Goal: Transaction & Acquisition: Purchase product/service

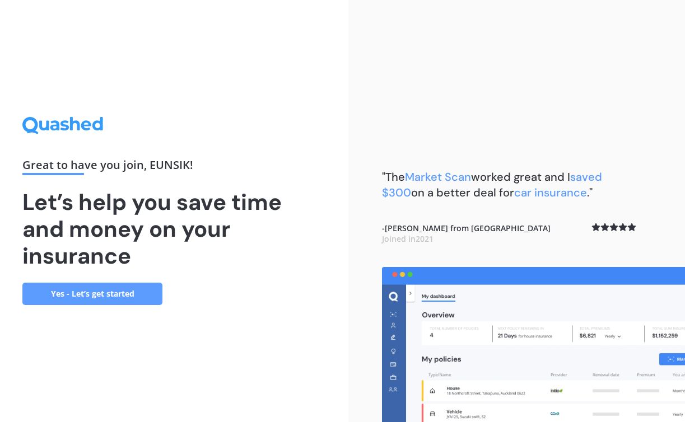
click at [134, 294] on link "Yes - Let’s get started" at bounding box center [92, 294] width 140 height 22
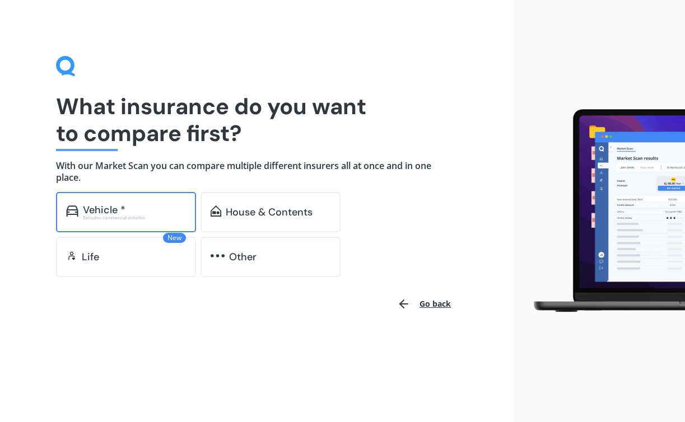
click at [133, 215] on div "Excludes commercial vehicles" at bounding box center [134, 217] width 103 height 4
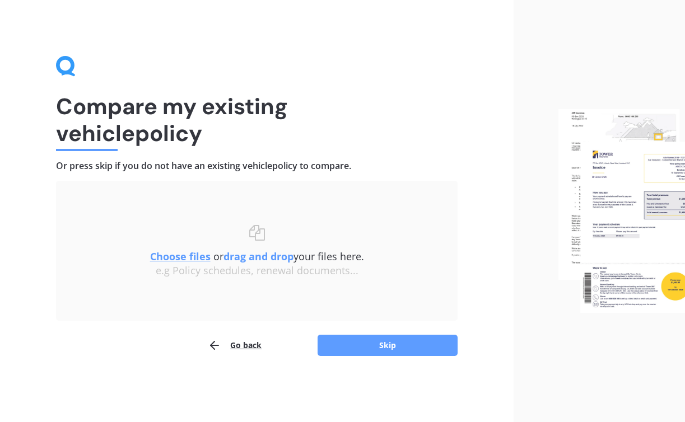
click at [244, 349] on button "Go back" at bounding box center [235, 345] width 54 height 22
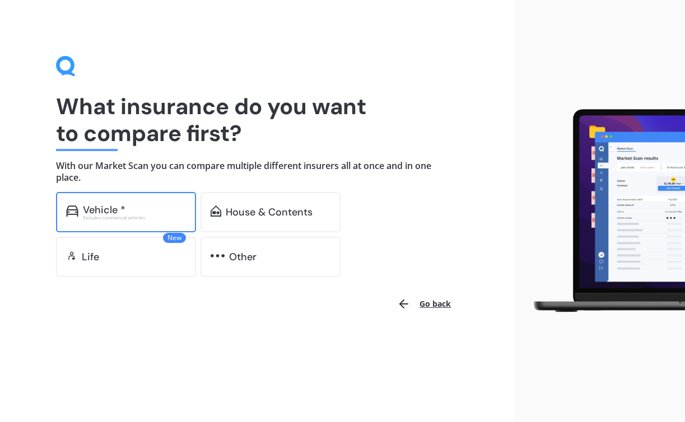
click at [132, 208] on div "Vehicle *" at bounding box center [134, 209] width 103 height 11
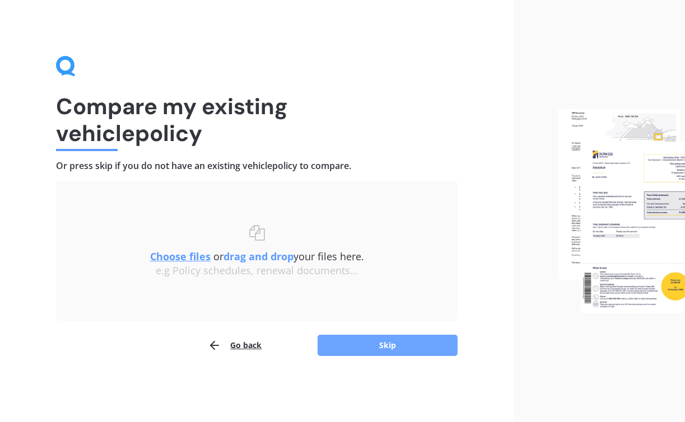
click at [373, 348] on button "Skip" at bounding box center [387, 345] width 140 height 21
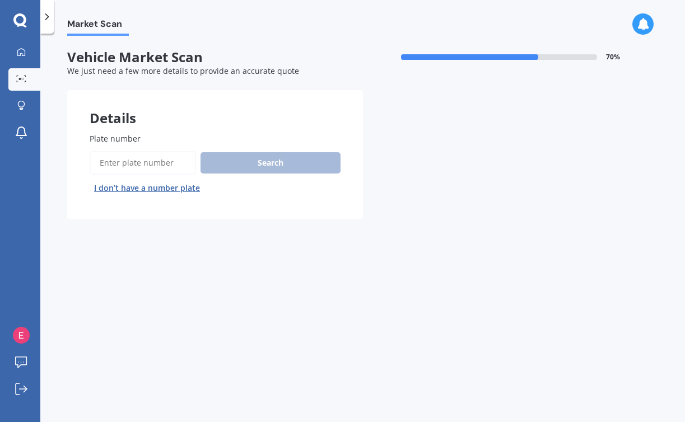
click at [146, 161] on input "Plate number" at bounding box center [143, 163] width 106 height 24
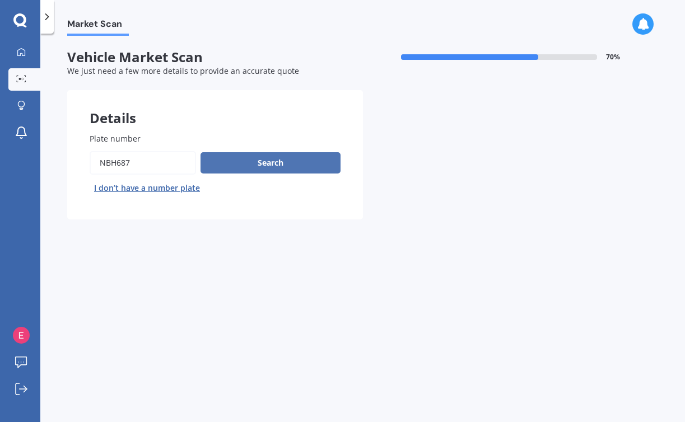
type input "nbh687"
click at [230, 163] on button "Search" at bounding box center [270, 162] width 140 height 21
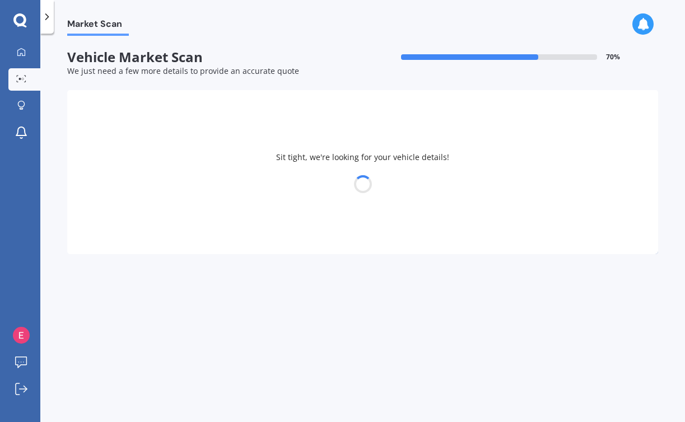
select select "TOYOTA"
select select "PORTE"
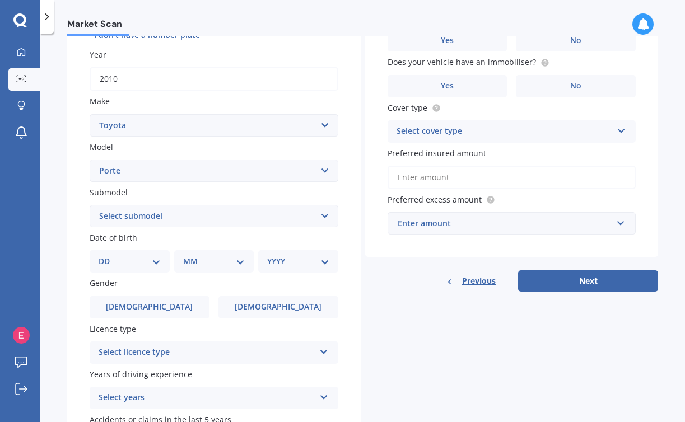
scroll to position [158, 0]
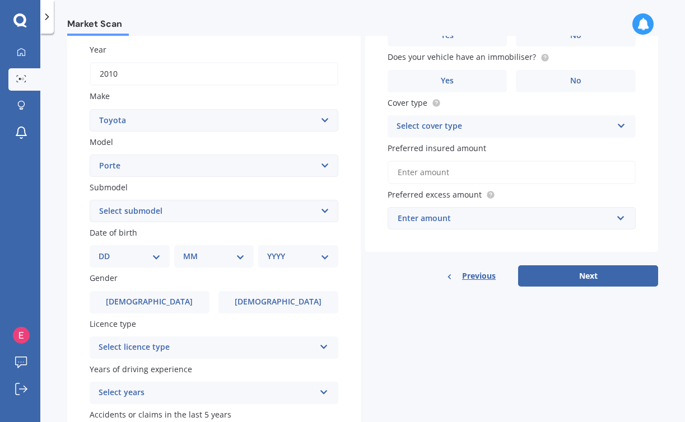
click at [191, 215] on select "Select submodel (All)" at bounding box center [214, 211] width 249 height 22
click at [120, 256] on select "DD 01 02 03 04 05 06 07 08 09 10 11 12 13 14 15 16 17 18 19 20 21 22 23 24 25 2…" at bounding box center [130, 256] width 62 height 12
select select "29"
click at [107, 252] on select "DD 01 02 03 04 05 06 07 08 09 10 11 12 13 14 15 16 17 18 19 20 21 22 23 24 25 2…" at bounding box center [130, 256] width 62 height 12
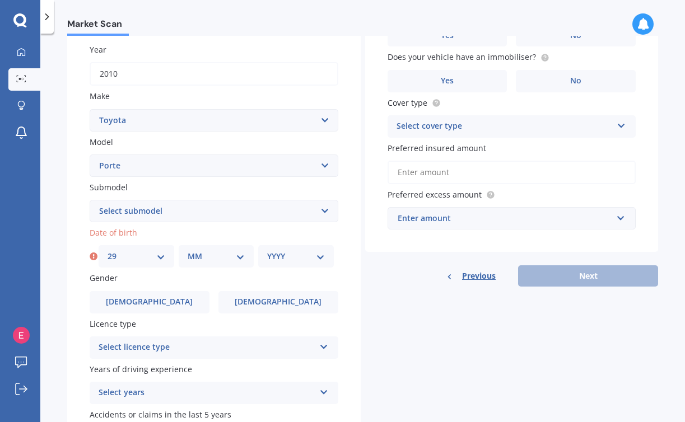
click at [196, 260] on select "MM 01 02 03 04 05 06 07 08 09 10 11 12" at bounding box center [216, 256] width 58 height 12
select select "08"
click at [187, 252] on select "MM 01 02 03 04 05 06 07 08 09 10 11 12" at bounding box center [216, 256] width 58 height 12
click at [278, 254] on select "YYYY 2025 2024 2023 2022 2021 2020 2019 2018 2017 2016 2015 2014 2013 2012 2011…" at bounding box center [296, 256] width 58 height 12
select select "1996"
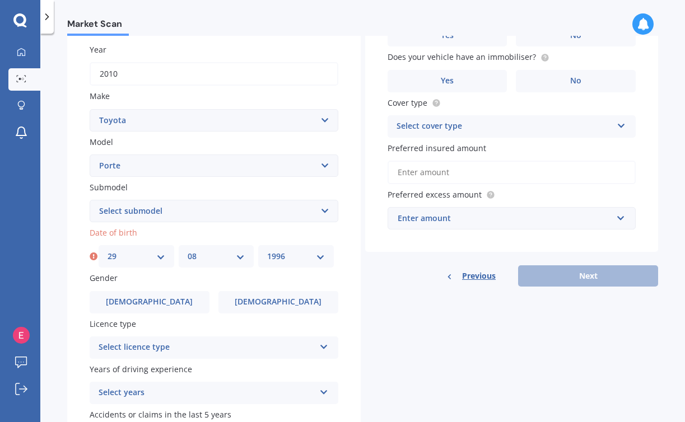
click at [267, 252] on select "YYYY 2025 2024 2023 2022 2021 2020 2019 2018 2017 2016 2015 2014 2013 2012 2011…" at bounding box center [296, 256] width 58 height 12
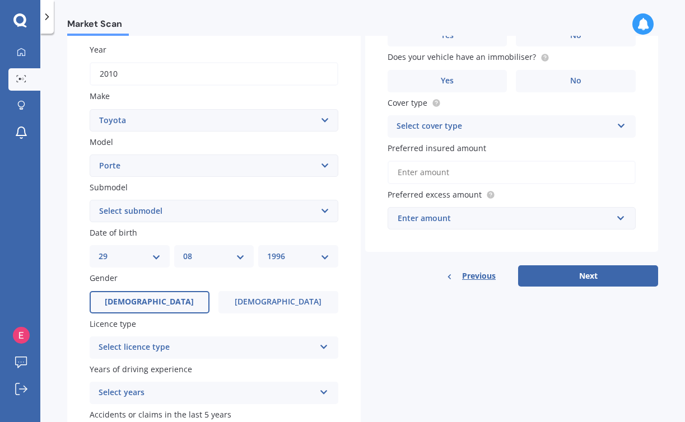
click at [171, 312] on label "[DEMOGRAPHIC_DATA]" at bounding box center [150, 302] width 120 height 22
click at [0, 0] on input "[DEMOGRAPHIC_DATA]" at bounding box center [0, 0] width 0 height 0
click at [172, 348] on div "Select licence type" at bounding box center [207, 347] width 216 height 13
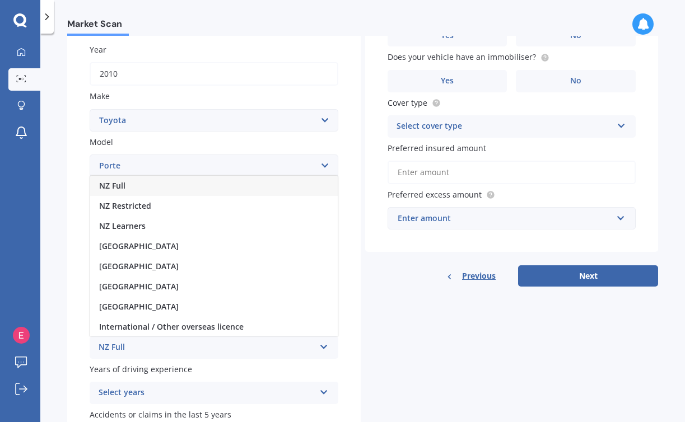
click at [177, 189] on div "NZ Full" at bounding box center [213, 186] width 247 height 20
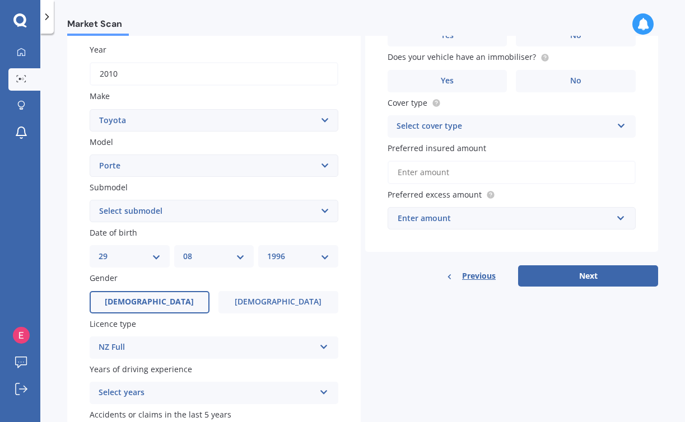
scroll to position [197, 0]
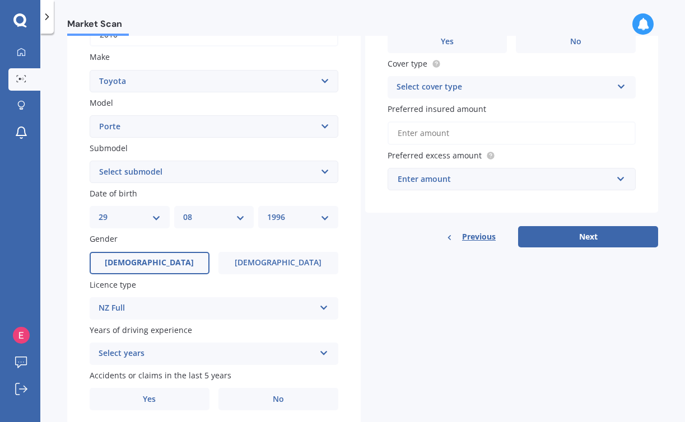
click at [205, 353] on div "Select years" at bounding box center [207, 353] width 216 height 13
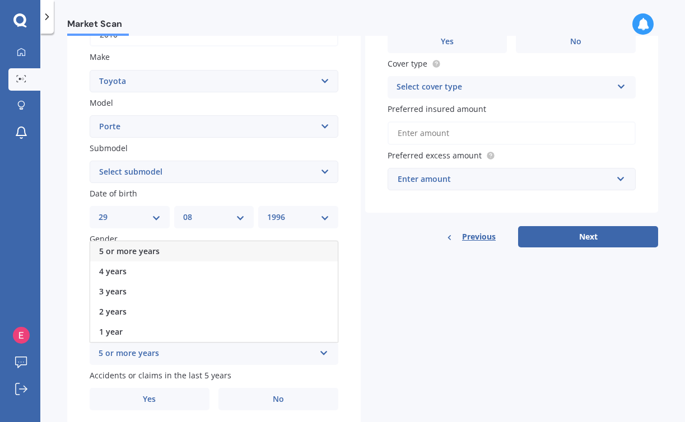
click at [189, 250] on div "5 or more years" at bounding box center [213, 251] width 247 height 20
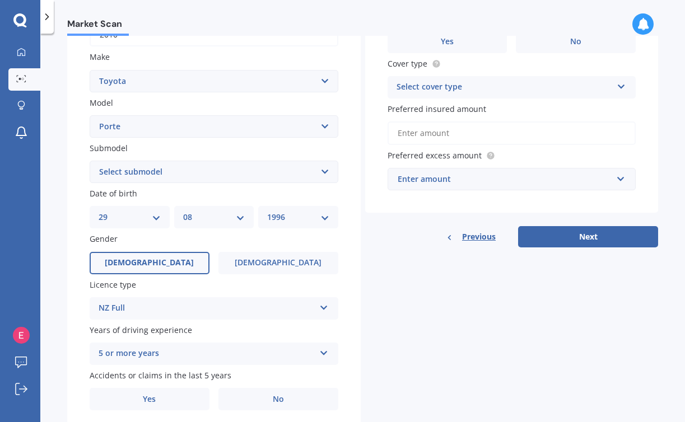
scroll to position [240, 0]
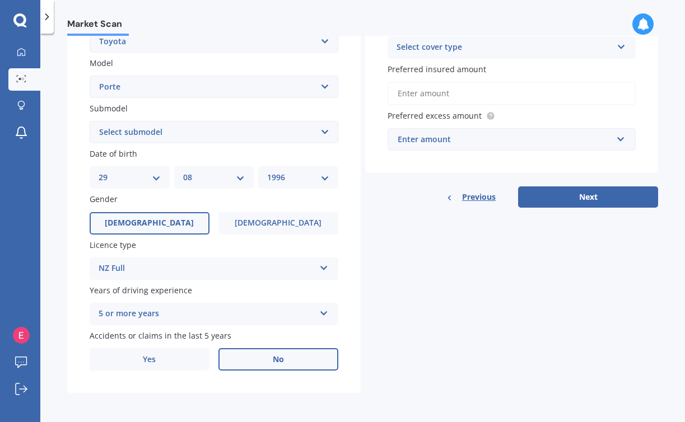
click at [297, 353] on label "No" at bounding box center [278, 359] width 120 height 22
click at [0, 0] on input "No" at bounding box center [0, 0] width 0 height 0
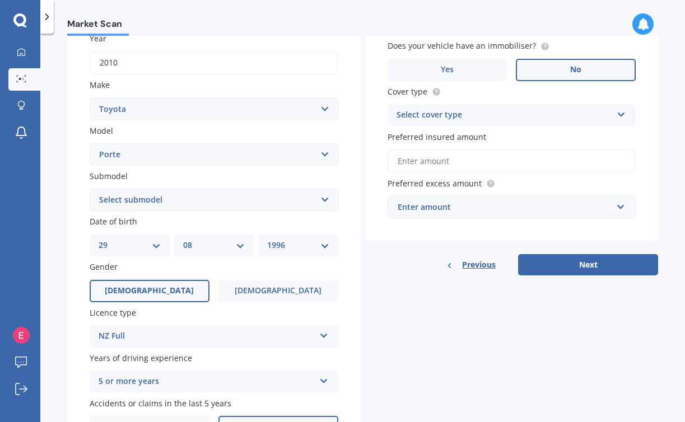
click at [559, 69] on label "No" at bounding box center [575, 70] width 120 height 22
click at [0, 0] on input "No" at bounding box center [0, 0] width 0 height 0
click at [559, 112] on div "Select cover type" at bounding box center [504, 115] width 216 height 13
click at [514, 142] on div "Comprehensive" at bounding box center [511, 137] width 247 height 20
click at [495, 165] on input "Preferred insured amount" at bounding box center [511, 161] width 249 height 24
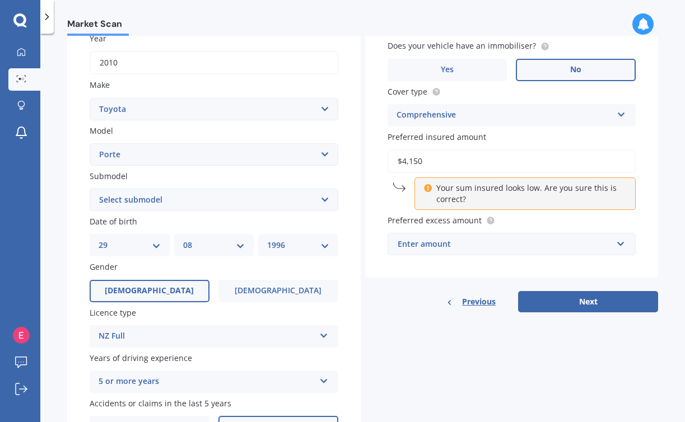
click at [425, 190] on icon at bounding box center [428, 186] width 8 height 8
click at [445, 167] on input "$4,150" at bounding box center [511, 161] width 249 height 24
type input "$4"
type input "$6"
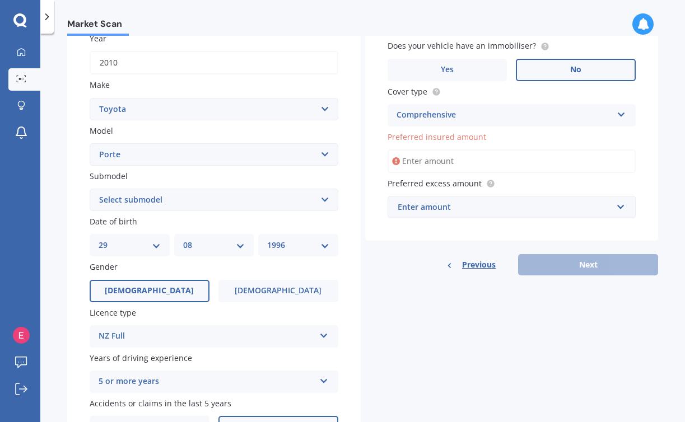
click at [513, 210] on div "Enter amount" at bounding box center [504, 207] width 215 height 12
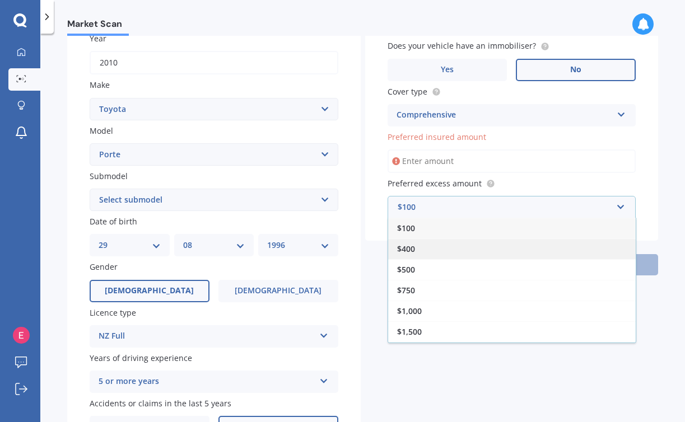
click at [475, 251] on div "$400" at bounding box center [511, 248] width 247 height 21
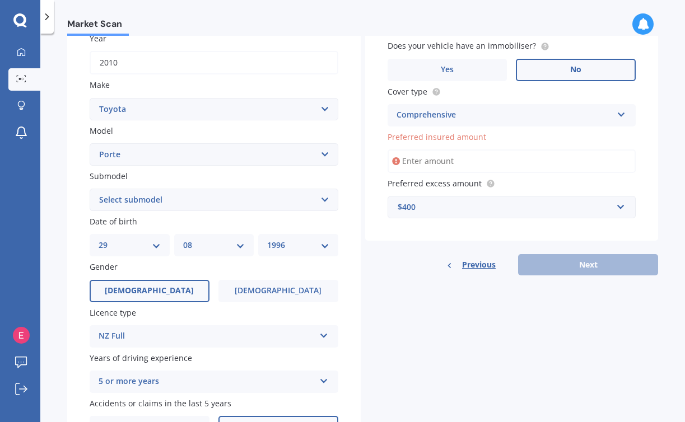
click at [446, 165] on input "Preferred insured amount" at bounding box center [511, 161] width 249 height 24
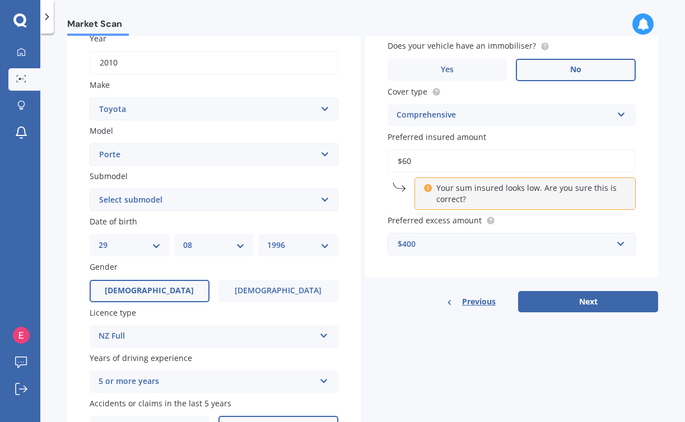
type input "$6"
type input "$5"
type input "$4"
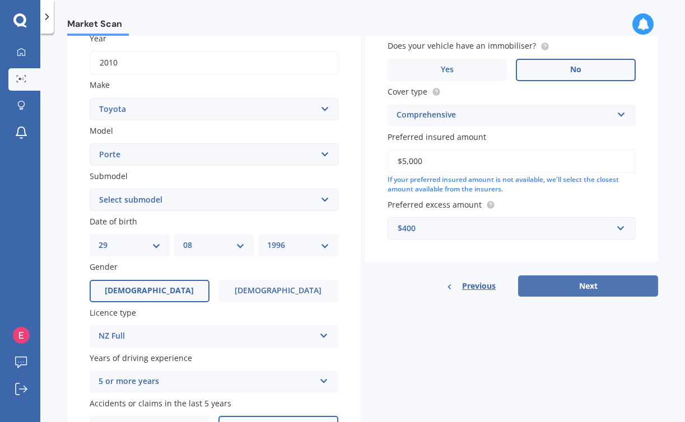
type input "$5,000"
click at [561, 287] on button "Next" at bounding box center [588, 285] width 140 height 21
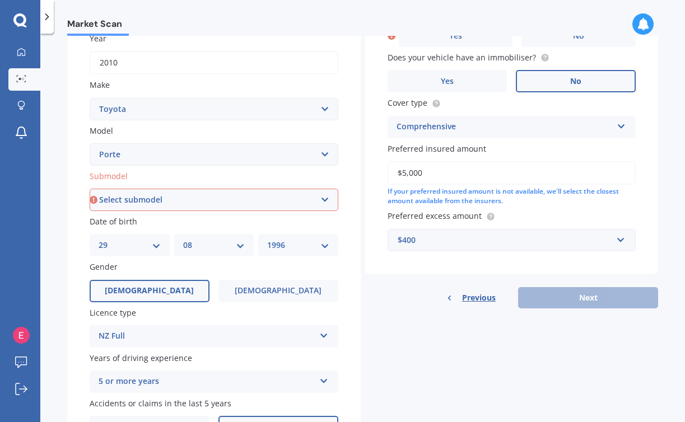
click at [307, 203] on select "Select submodel (All)" at bounding box center [214, 200] width 249 height 22
select select "(ALL)"
click at [90, 190] on select "Select submodel (All)" at bounding box center [214, 200] width 249 height 22
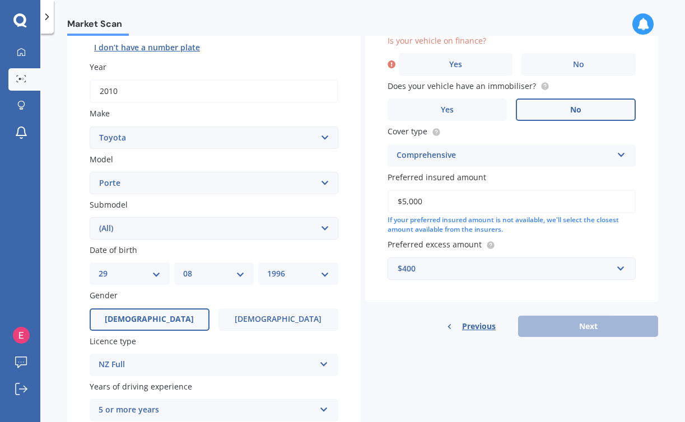
scroll to position [77, 0]
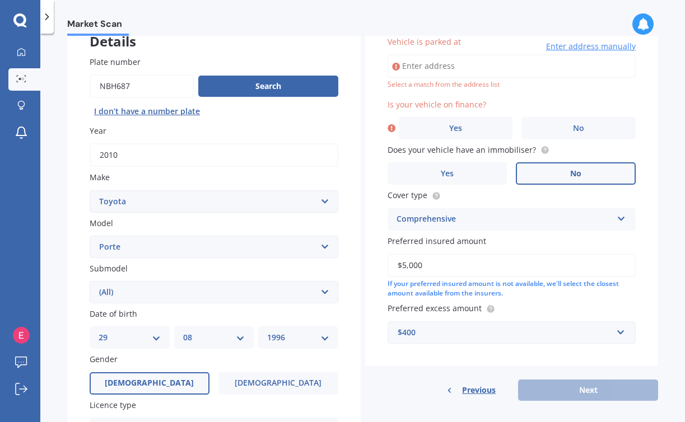
click at [489, 64] on input "Vehicle is parked at" at bounding box center [511, 66] width 249 height 24
type input "[STREET_ADDRESS][PERSON_NAME]"
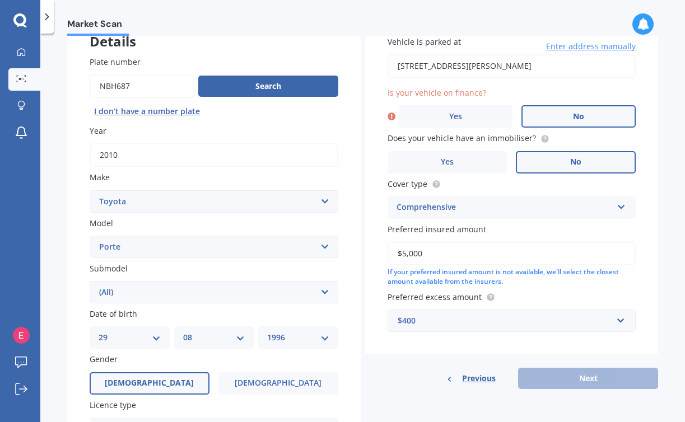
click at [563, 112] on label "No" at bounding box center [578, 116] width 114 height 22
click at [0, 0] on input "No" at bounding box center [0, 0] width 0 height 0
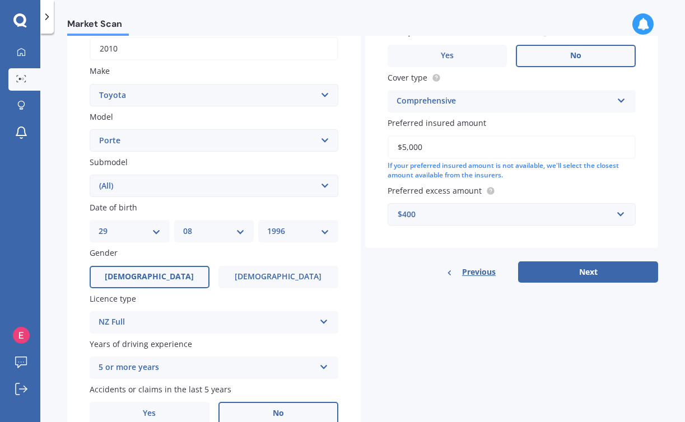
scroll to position [204, 0]
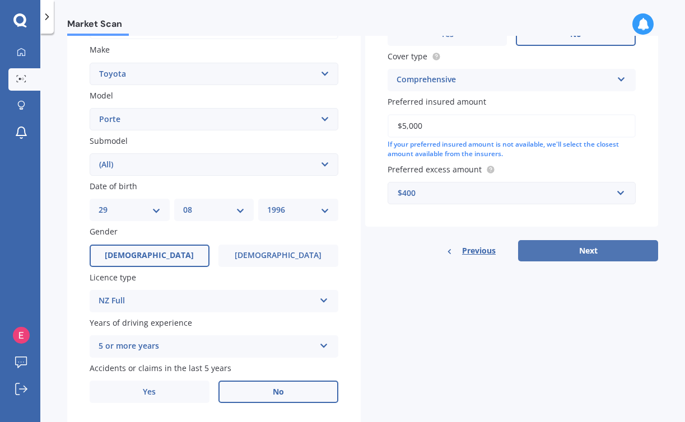
click at [581, 253] on button "Next" at bounding box center [588, 250] width 140 height 21
select select "29"
select select "08"
select select "1996"
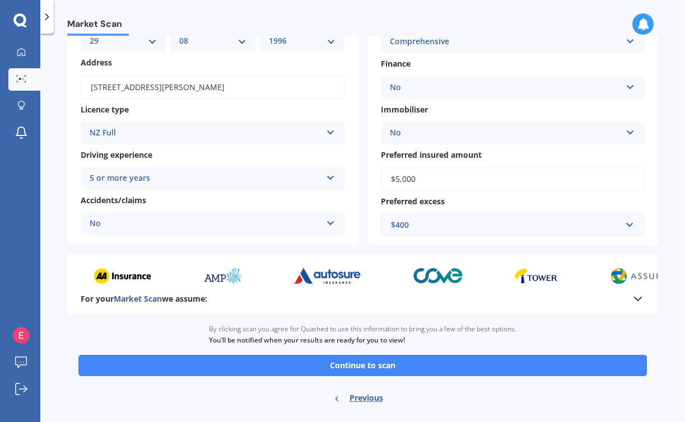
scroll to position [135, 0]
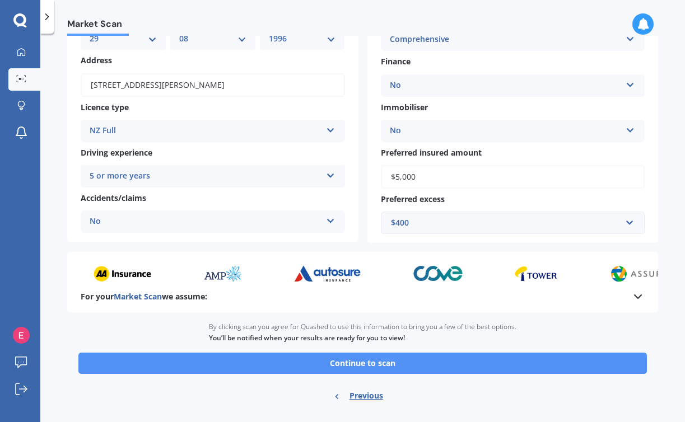
click at [468, 364] on button "Continue to scan" at bounding box center [362, 363] width 568 height 21
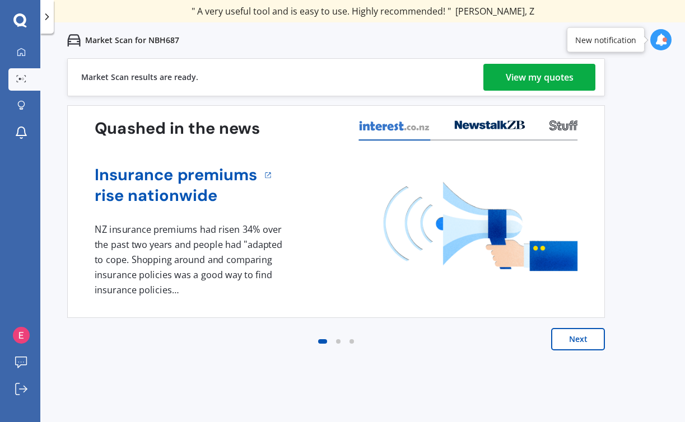
click at [542, 86] on div "View my quotes" at bounding box center [539, 77] width 68 height 27
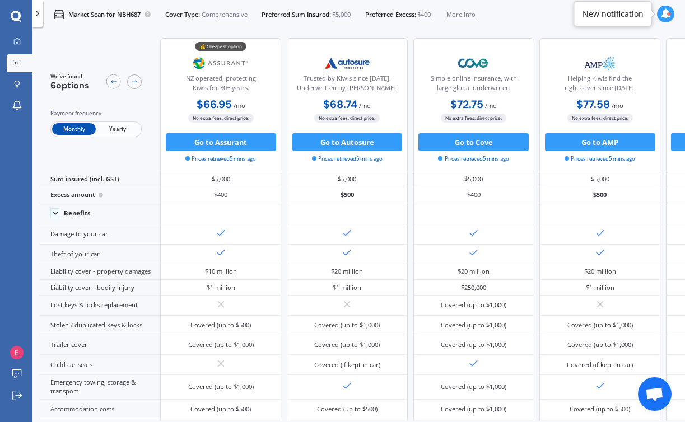
click at [120, 131] on span "Yearly" at bounding box center [118, 129] width 44 height 12
